Goal: Task Accomplishment & Management: Use online tool/utility

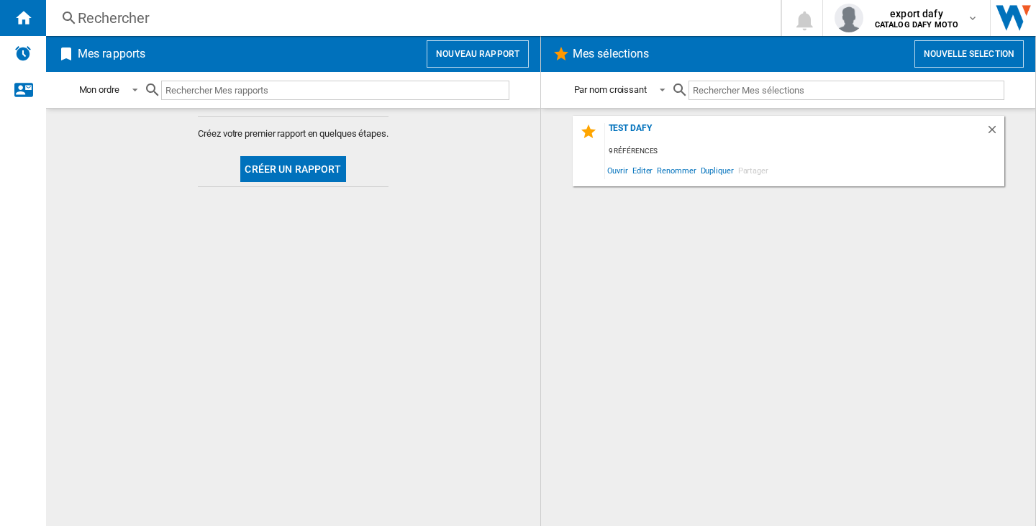
click at [459, 51] on button "Nouveau rapport" at bounding box center [477, 53] width 102 height 27
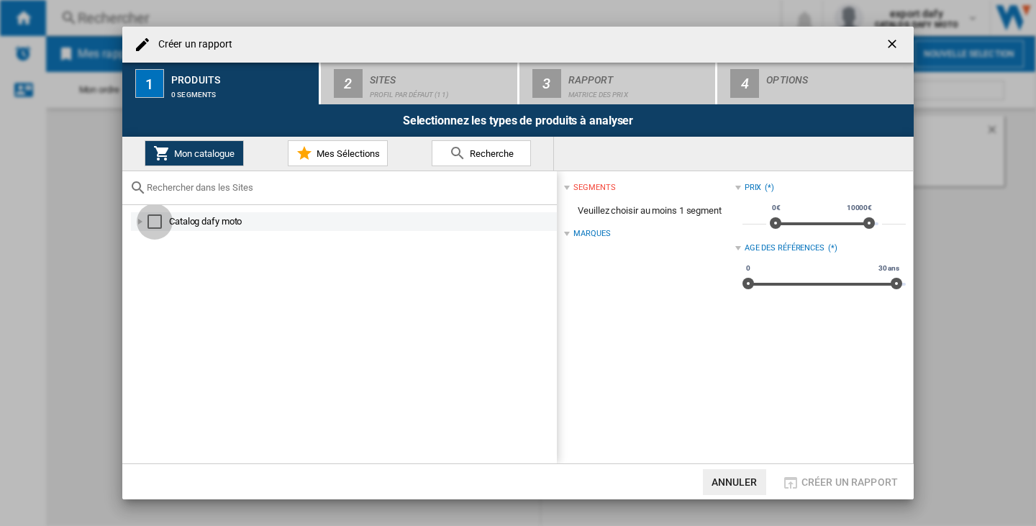
click at [159, 219] on div "Select" at bounding box center [154, 221] width 14 height 14
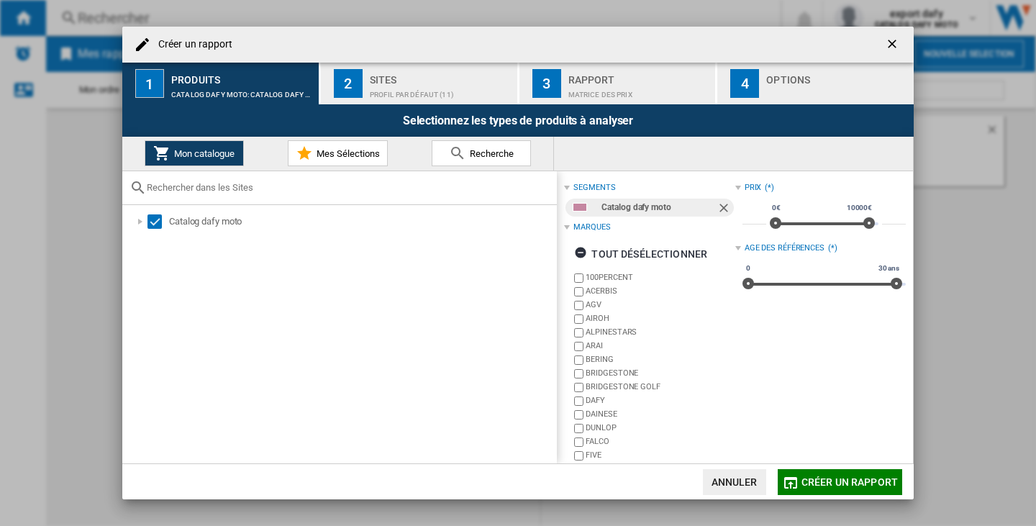
click at [437, 93] on div "Profil par défaut (11)" at bounding box center [441, 90] width 142 height 15
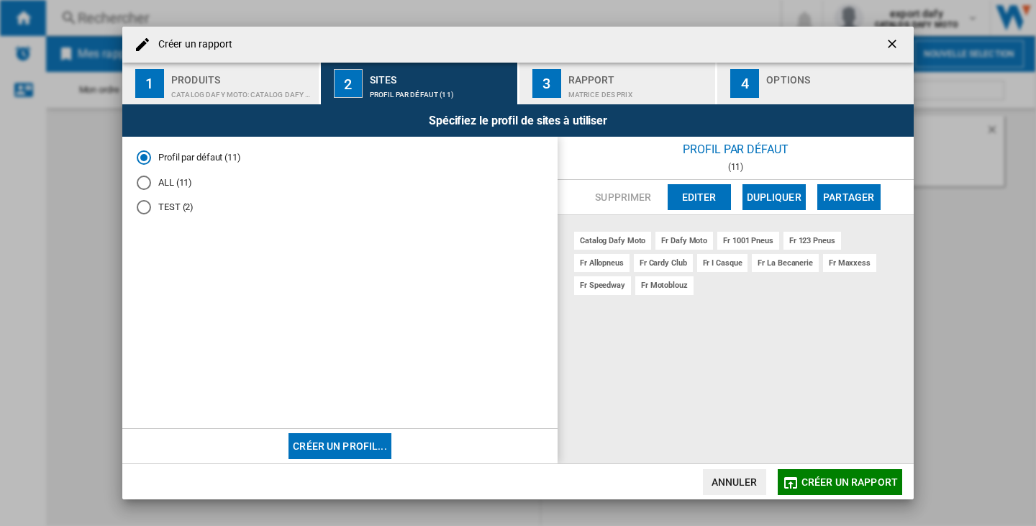
click at [590, 88] on div "Matrice des prix" at bounding box center [639, 90] width 142 height 15
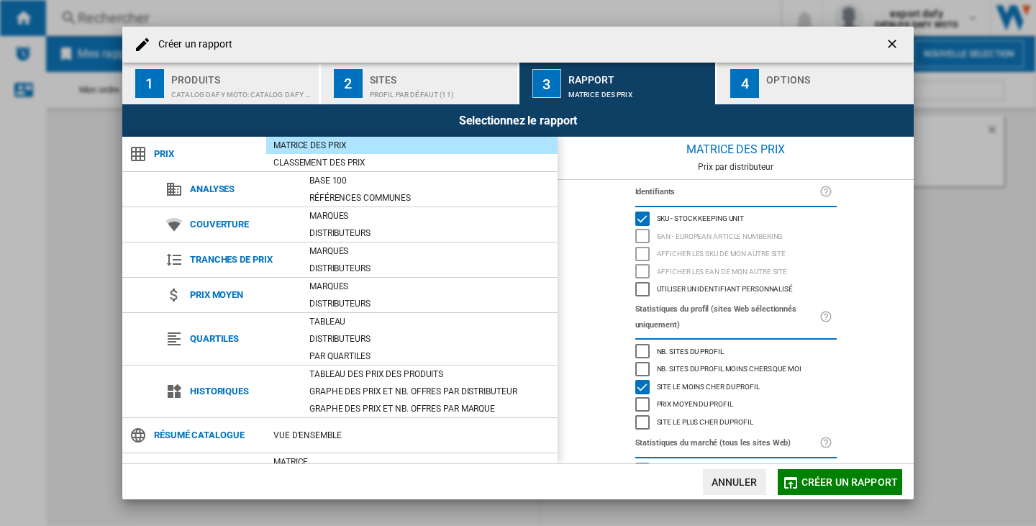
click at [759, 98] on button "4 Options" at bounding box center [815, 84] width 196 height 42
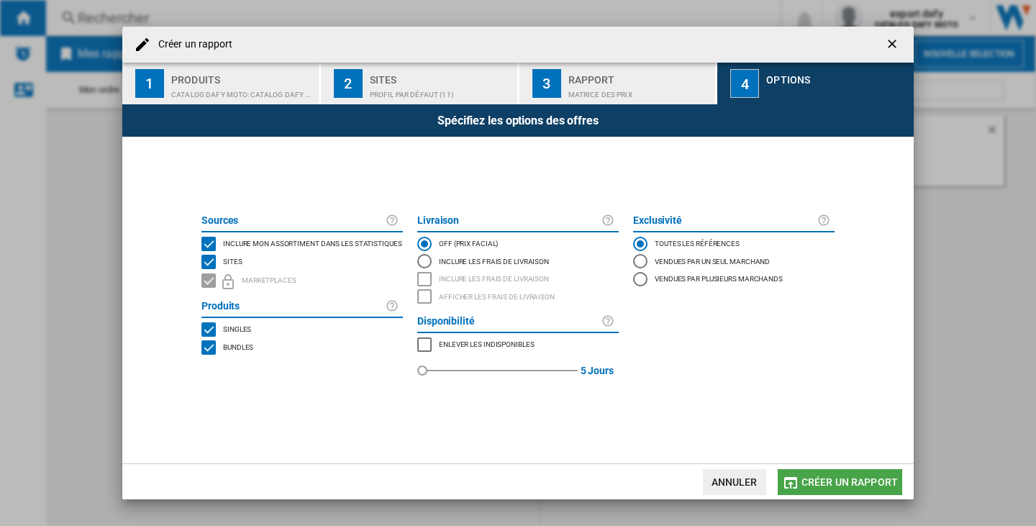
click at [857, 490] on button "Créer un rapport" at bounding box center [839, 482] width 124 height 26
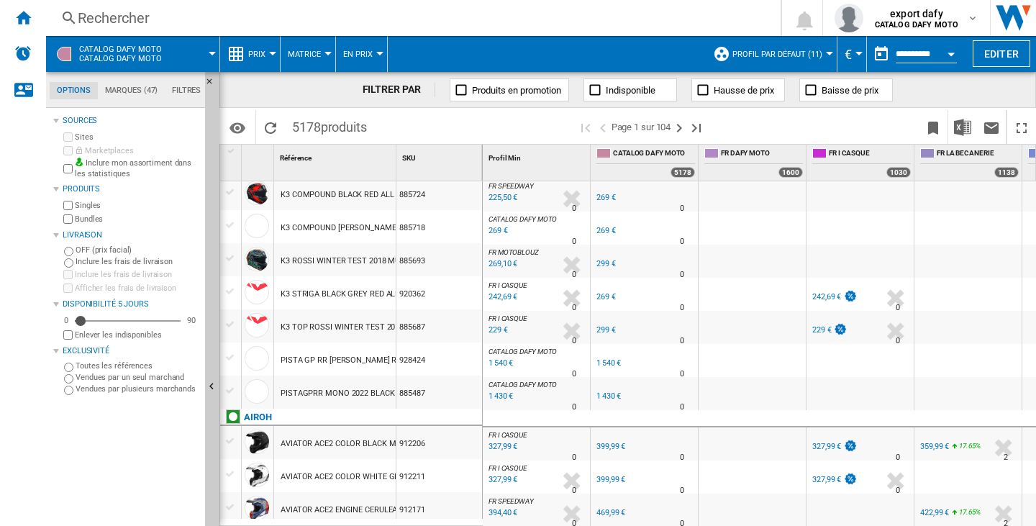
scroll to position [1387, 0]
